Goal: Task Accomplishment & Management: Complete application form

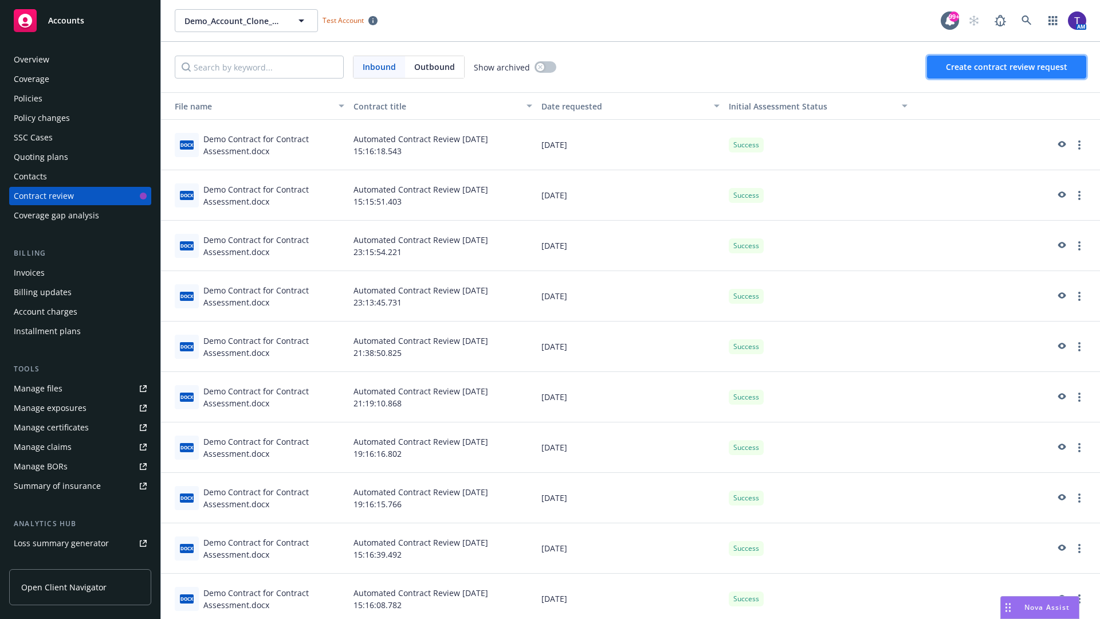
click at [1007, 67] on span "Create contract review request" at bounding box center [1006, 66] width 121 height 11
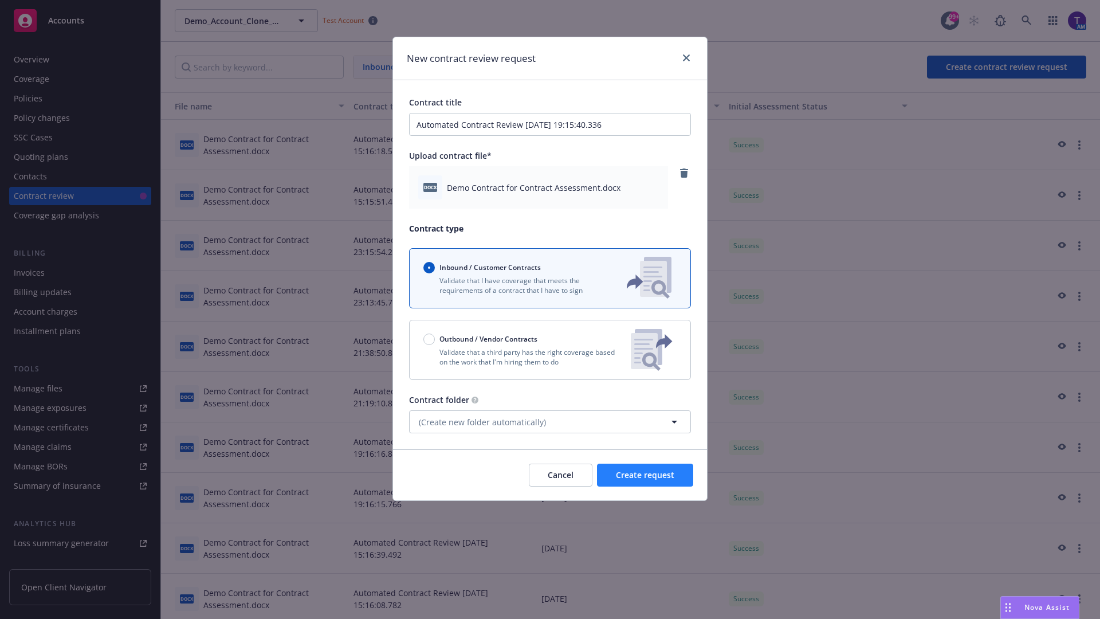
type input "Automated Contract Review 08-22-2025 19:15:40.336"
click at [645, 475] on span "Create request" at bounding box center [645, 474] width 58 height 11
